Goal: Transaction & Acquisition: Purchase product/service

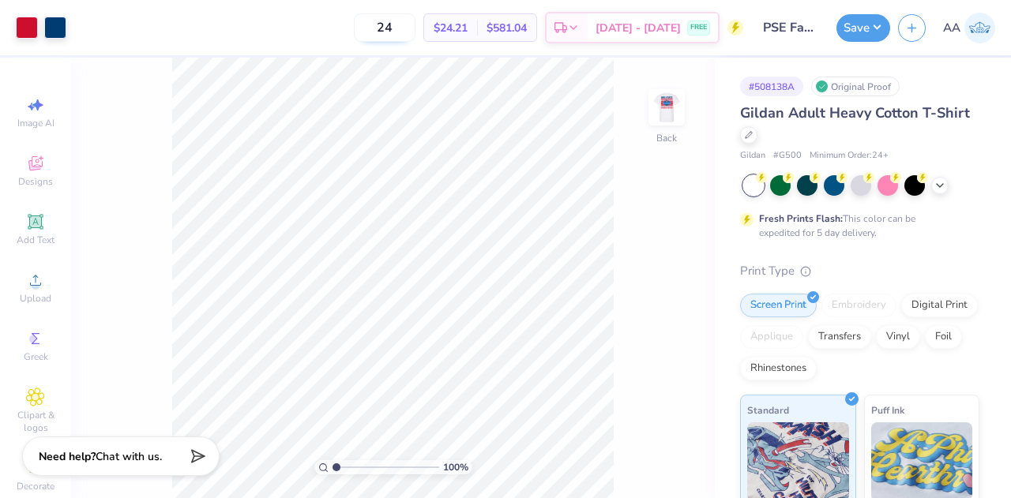
click at [406, 24] on input "24" at bounding box center [385, 27] width 62 height 28
type input "2"
type input "60"
click at [328, 23] on div "60 $16.86 Per Item $1,011.60 Total Est. Delivery [DATE] - [DATE] FREE" at bounding box center [408, 27] width 669 height 55
click at [938, 181] on icon at bounding box center [939, 184] width 13 height 13
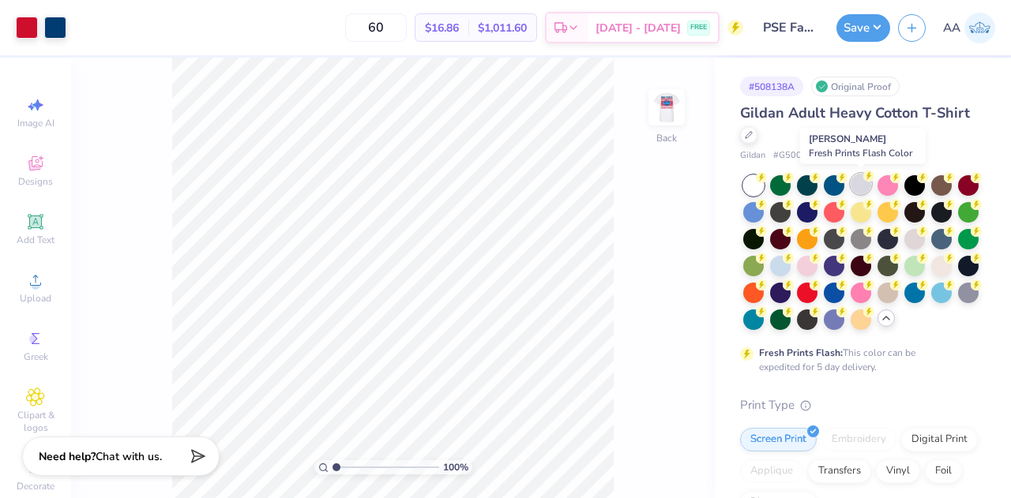
click at [865, 186] on div at bounding box center [860, 184] width 21 height 21
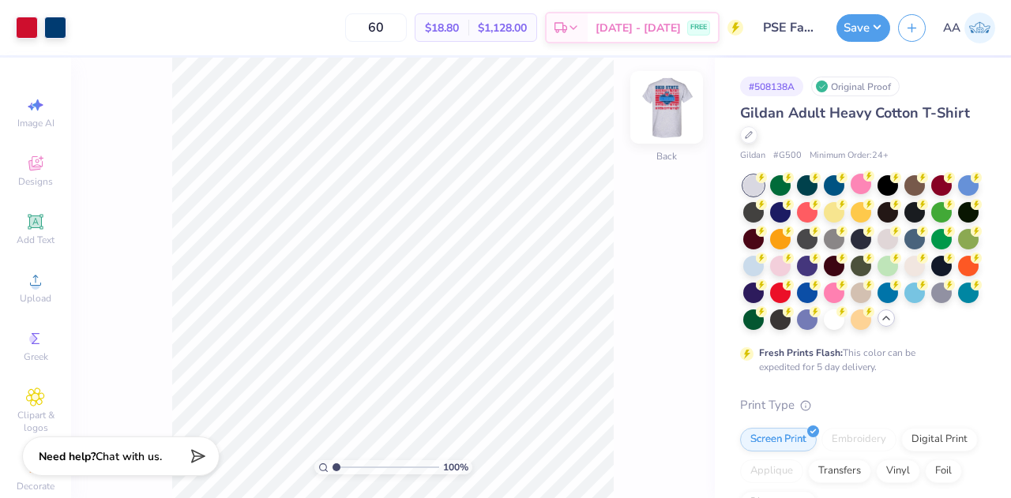
click at [671, 110] on img at bounding box center [666, 107] width 63 height 63
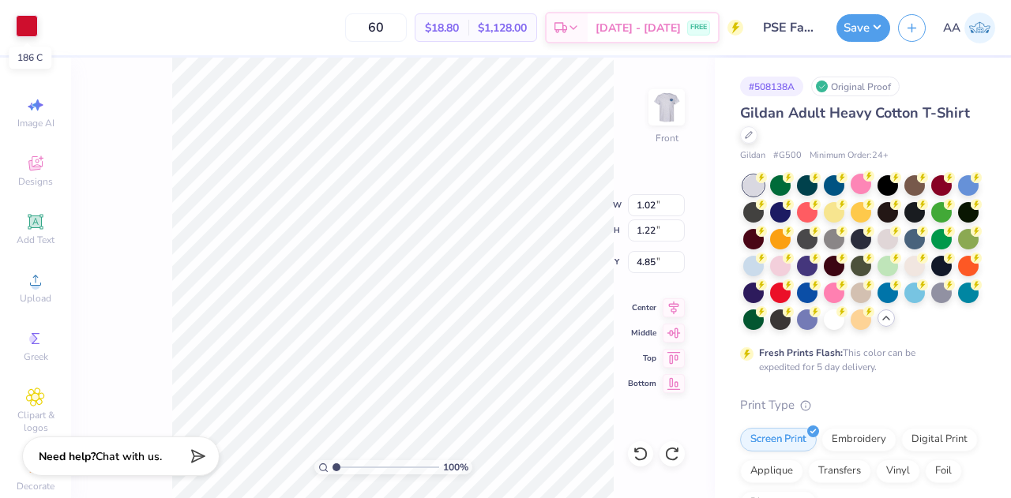
click at [28, 23] on div at bounding box center [27, 26] width 22 height 22
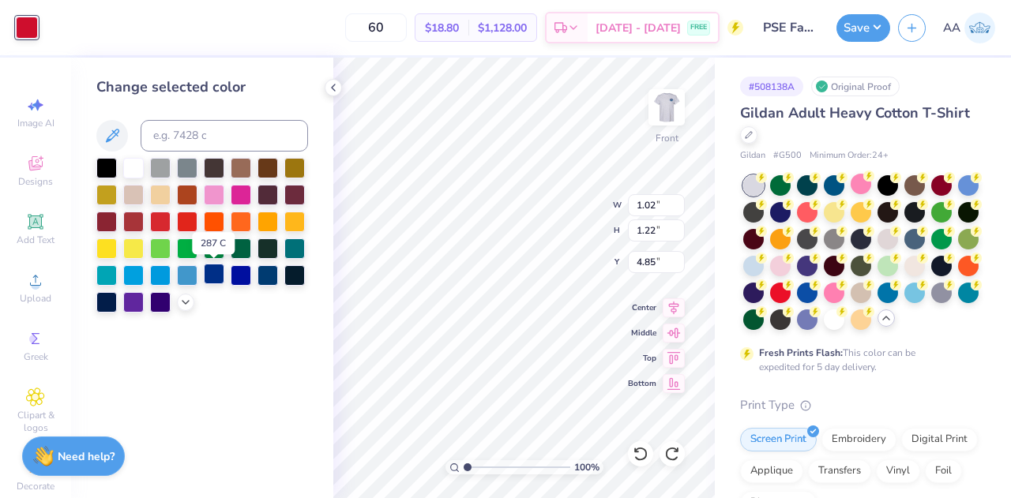
click at [212, 271] on div at bounding box center [214, 274] width 21 height 21
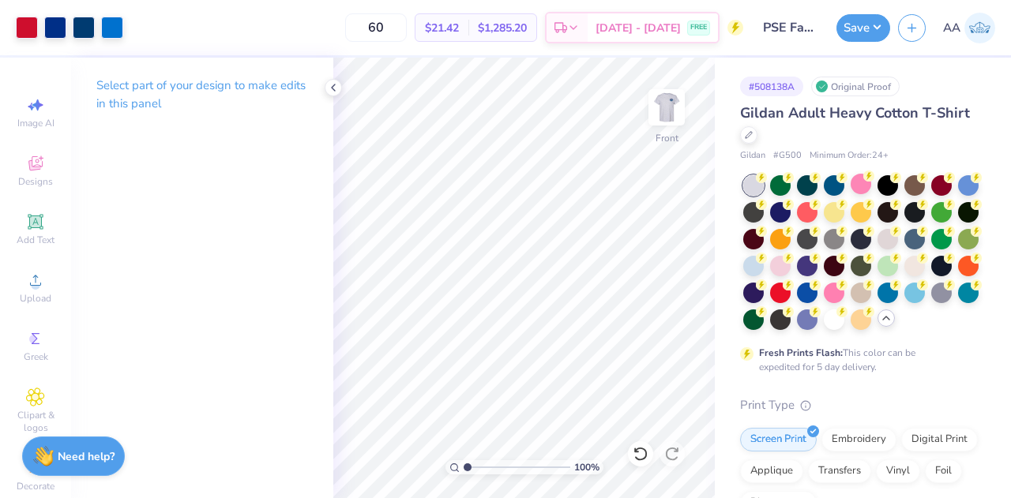
click at [977, 24] on img at bounding box center [979, 28] width 31 height 31
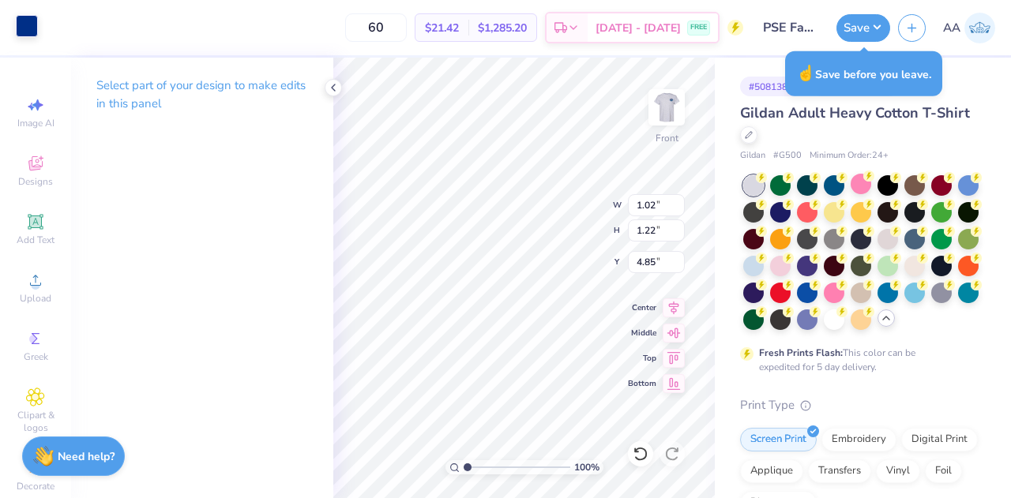
click at [21, 20] on div at bounding box center [27, 26] width 22 height 22
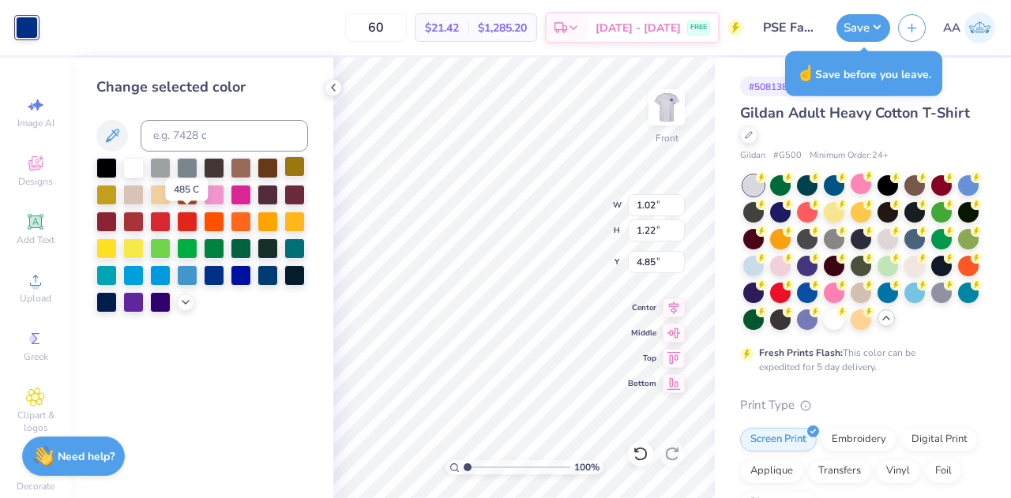
click at [188, 219] on div at bounding box center [187, 222] width 21 height 21
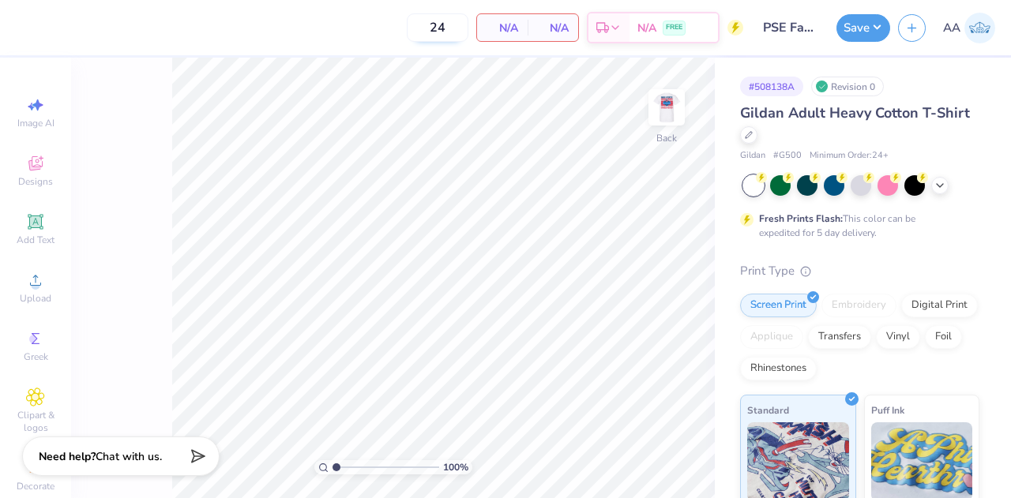
click at [452, 22] on input "24" at bounding box center [438, 27] width 62 height 28
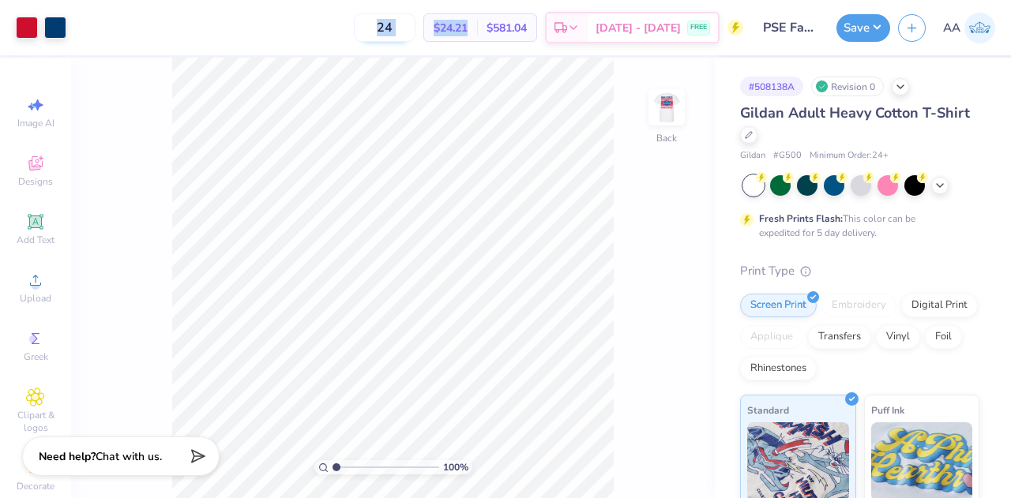
drag, startPoint x: 452, startPoint y: 22, endPoint x: 387, endPoint y: 21, distance: 65.5
click at [387, 21] on div "24 $24.21 Per Item $581.04 Total Est. Delivery [DATE] - [DATE] FREE" at bounding box center [408, 27] width 669 height 55
click at [381, 26] on input "24" at bounding box center [385, 27] width 62 height 28
click at [389, 25] on input "24" at bounding box center [385, 27] width 62 height 28
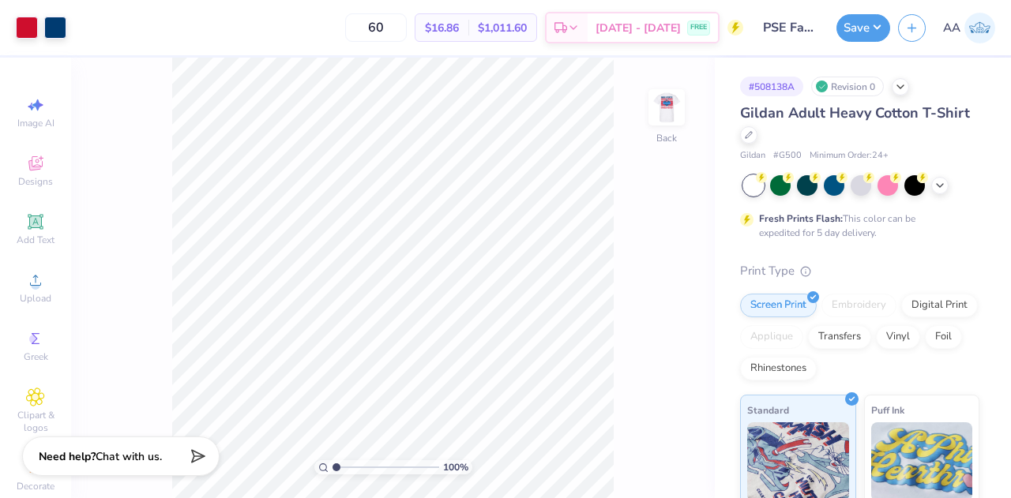
type input "60"
click at [343, 31] on div "60 $16.86 Per Item $1,011.60 Total Est. Delivery [DATE] - [DATE] FREE" at bounding box center [408, 27] width 669 height 55
